Goal: Transaction & Acquisition: Download file/media

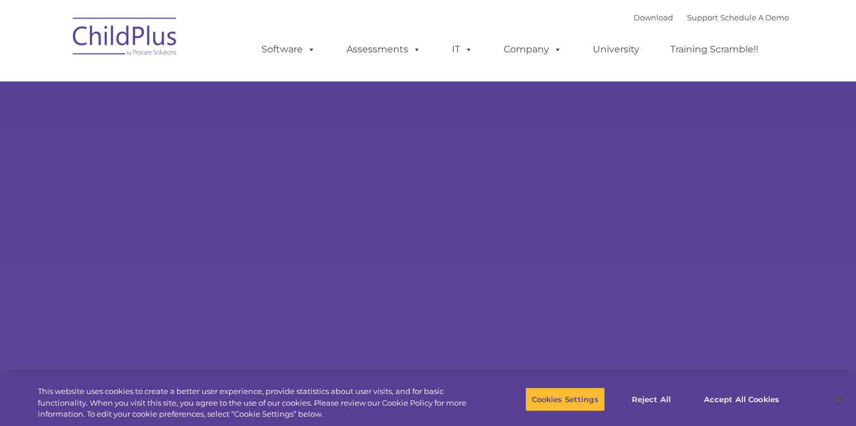
select select "MEDIUM"
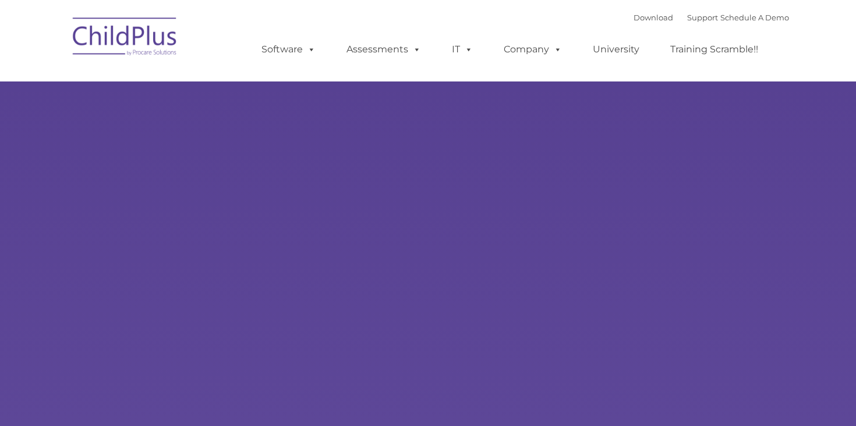
type input ""
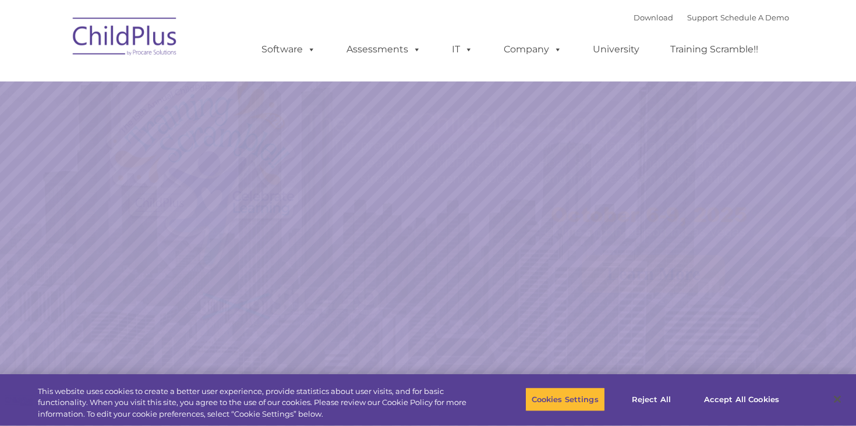
select select "MEDIUM"
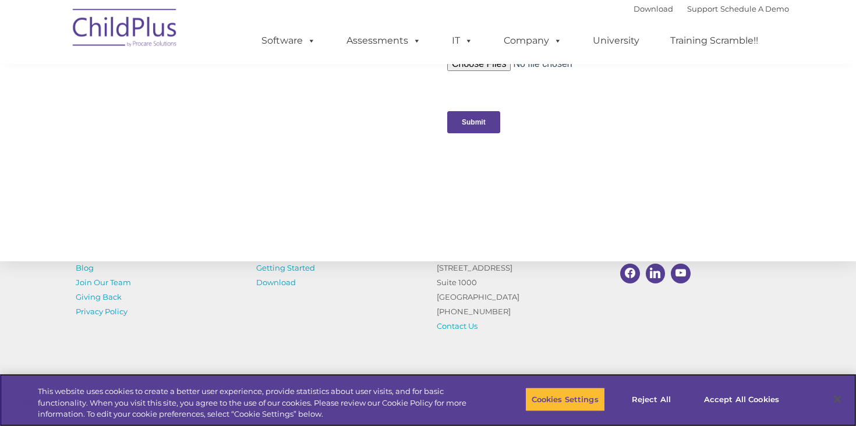
scroll to position [1202, 0]
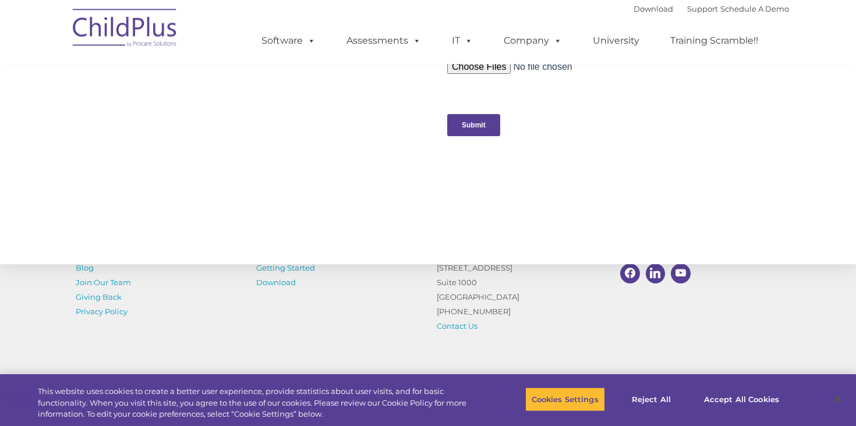
click at [123, 30] on img at bounding box center [125, 30] width 117 height 58
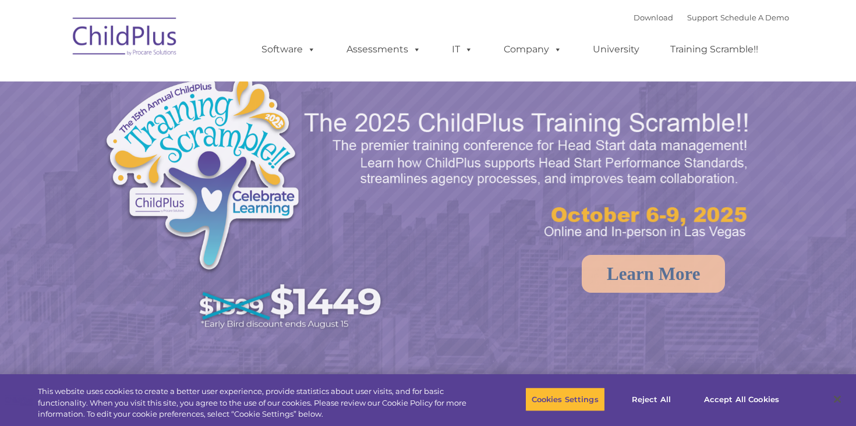
select select "MEDIUM"
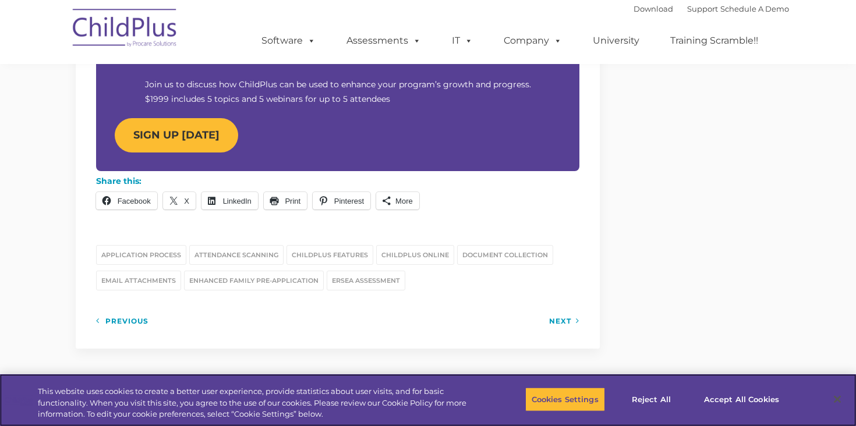
scroll to position [1262, 0]
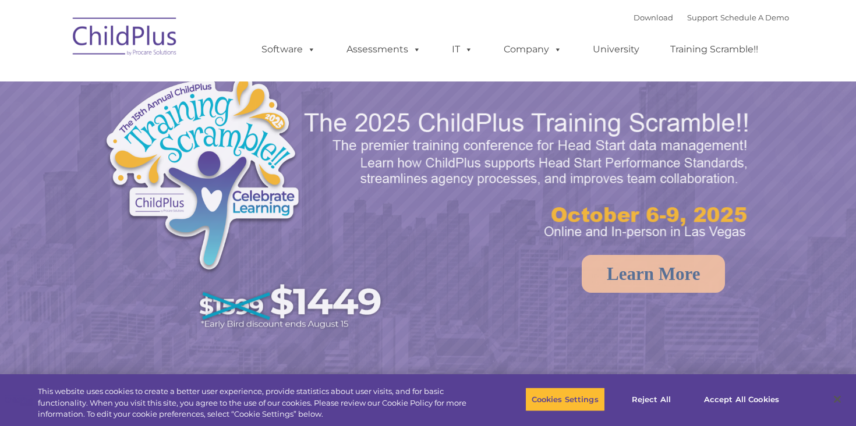
select select "MEDIUM"
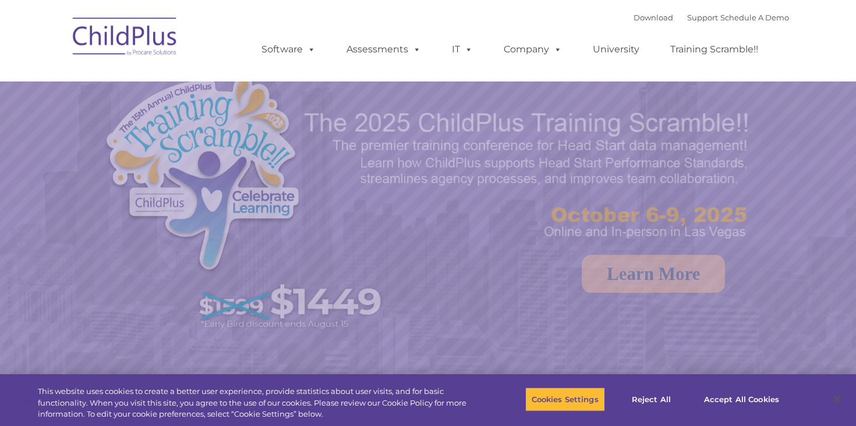
select select "MEDIUM"
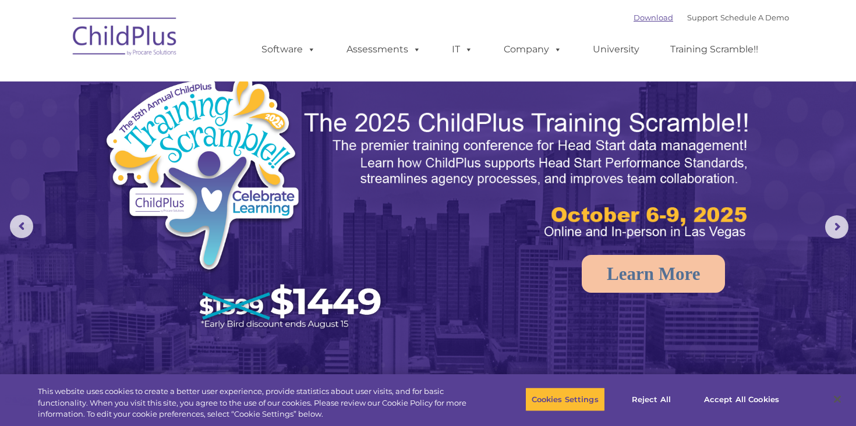
click at [648, 17] on link "Download" at bounding box center [654, 17] width 40 height 9
